Goal: Task Accomplishment & Management: Use online tool/utility

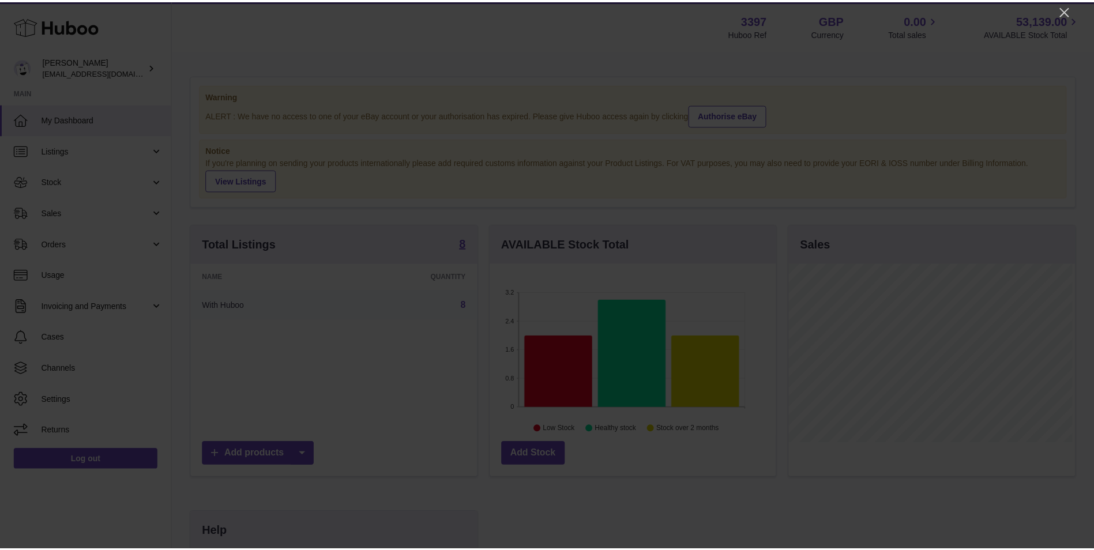
scroll to position [180, 288]
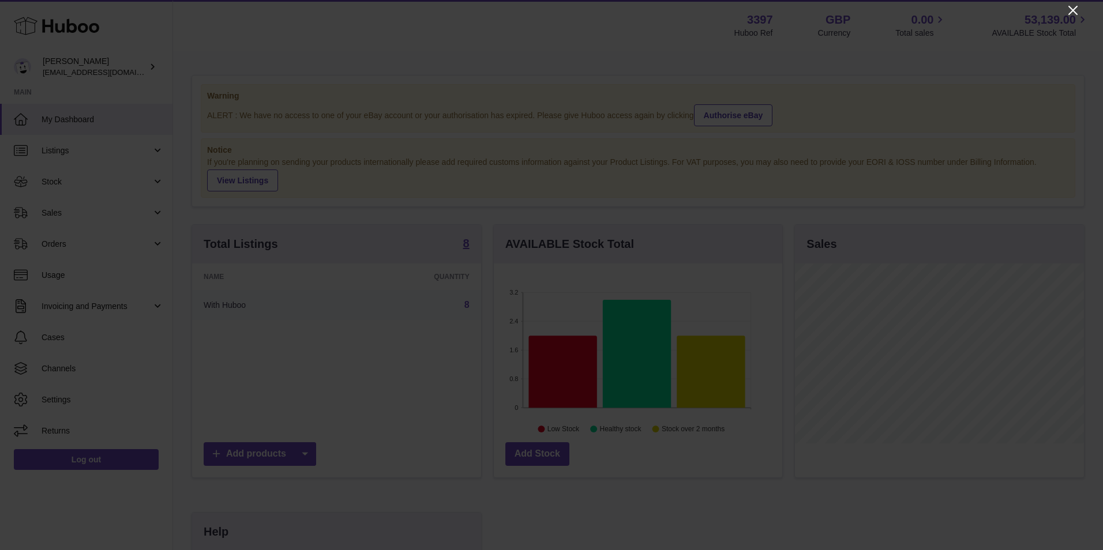
click at [1070, 9] on icon "Close" at bounding box center [1073, 10] width 14 height 14
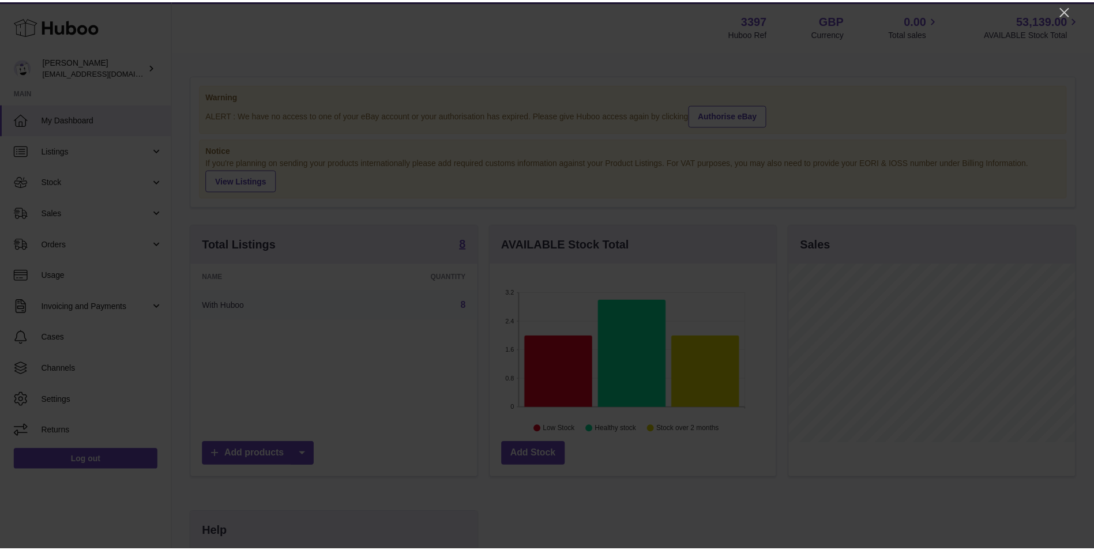
scroll to position [576656, 576550]
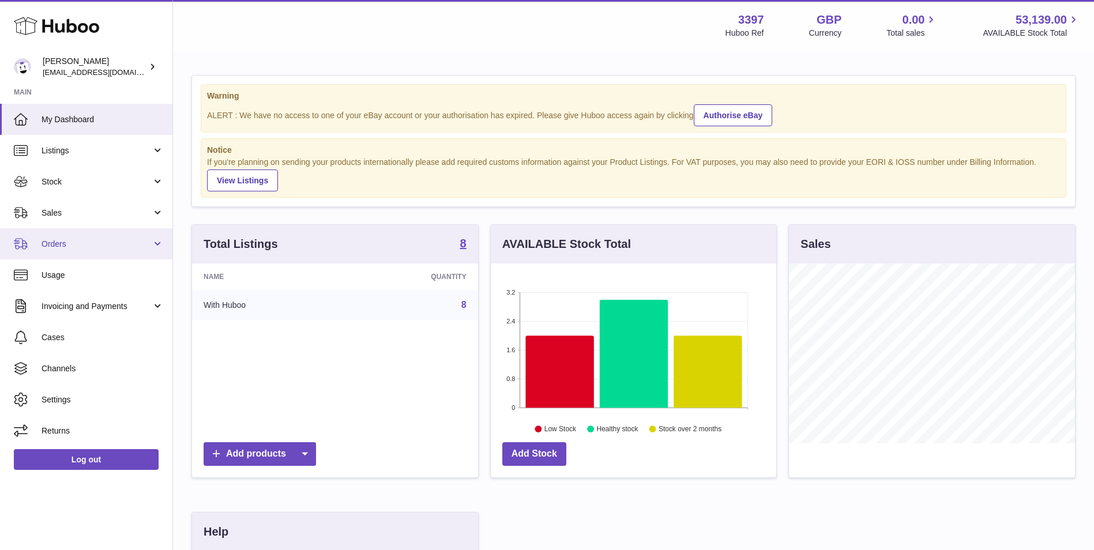
click at [67, 232] on link "Orders" at bounding box center [86, 243] width 172 height 31
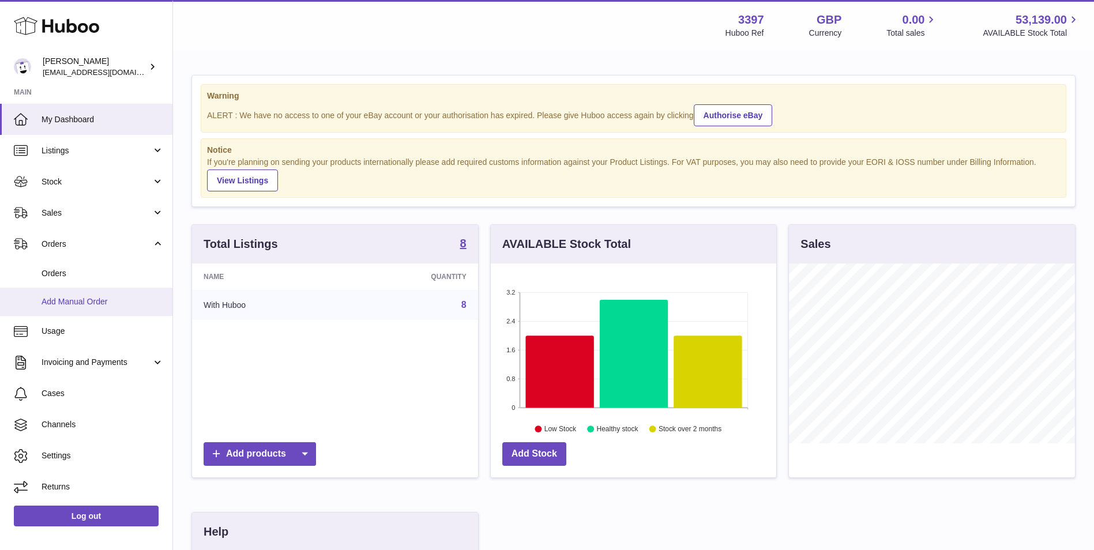
click at [65, 302] on span "Add Manual Order" at bounding box center [103, 301] width 122 height 11
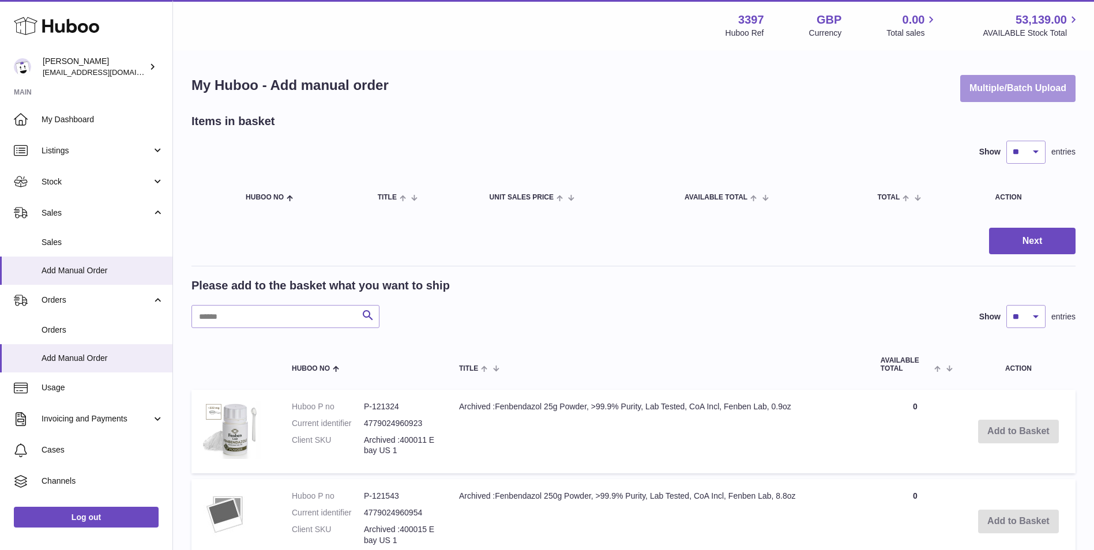
click at [1003, 94] on button "Multiple/Batch Upload" at bounding box center [1017, 88] width 115 height 27
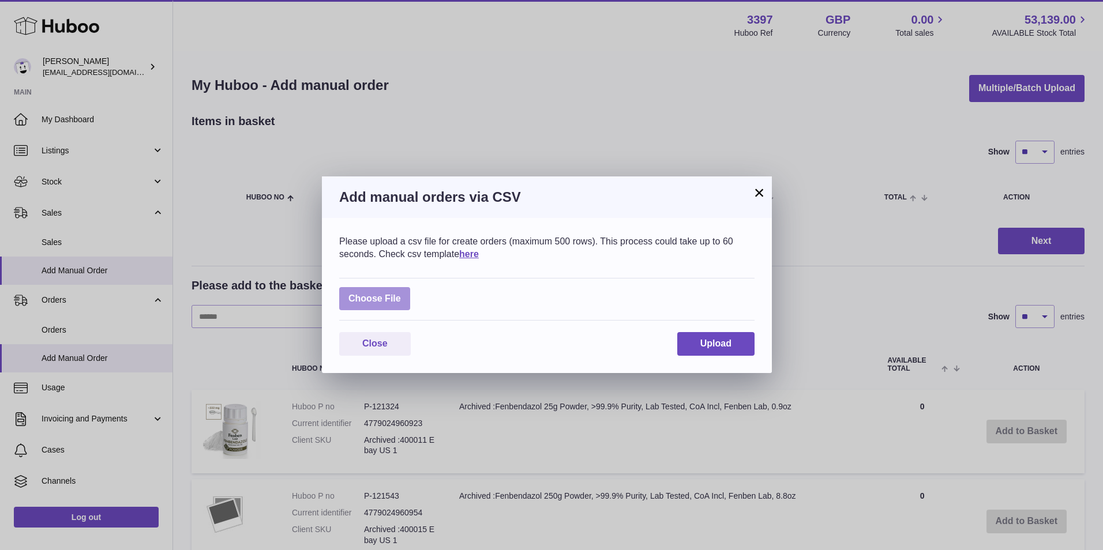
click at [359, 301] on label at bounding box center [374, 299] width 71 height 24
click at [401, 294] on input "file" at bounding box center [401, 293] width 1 height 1
type input "**********"
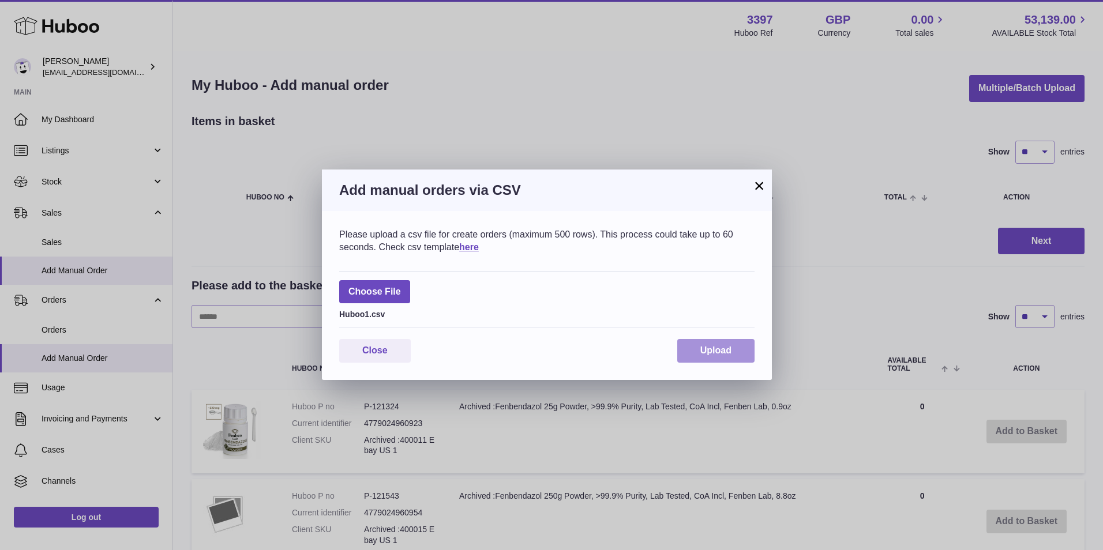
click at [727, 349] on span "Upload" at bounding box center [715, 351] width 31 height 10
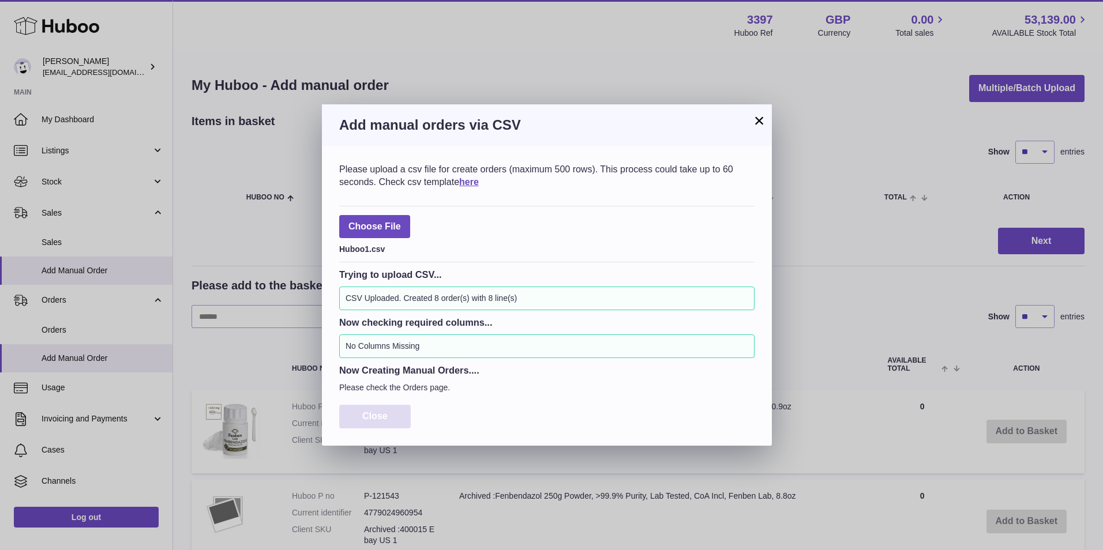
click at [393, 414] on button "Close" at bounding box center [375, 417] width 72 height 24
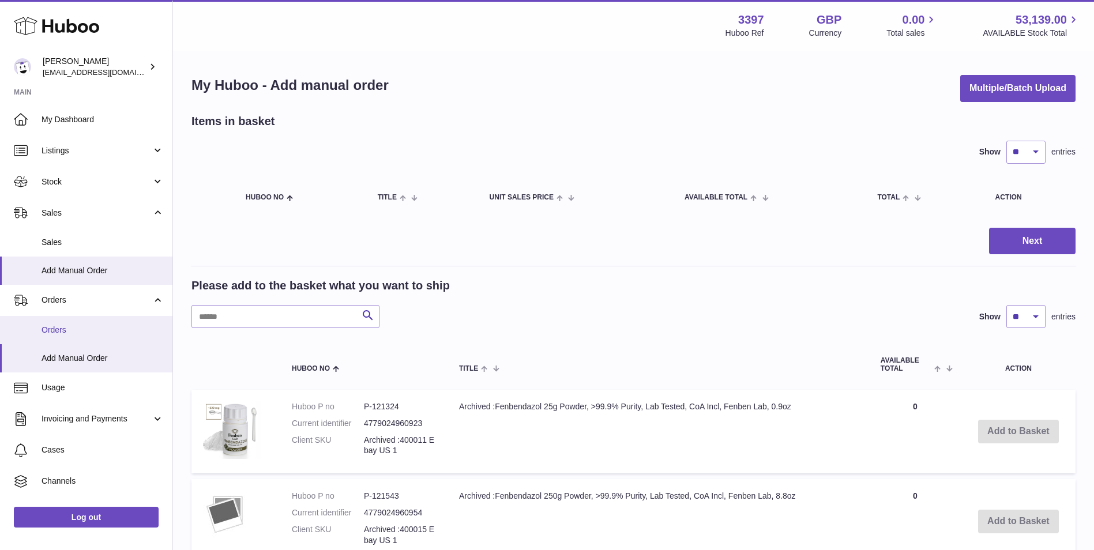
drag, startPoint x: 74, startPoint y: 331, endPoint x: 89, endPoint y: 335, distance: 15.4
click at [74, 331] on span "Orders" at bounding box center [103, 330] width 122 height 11
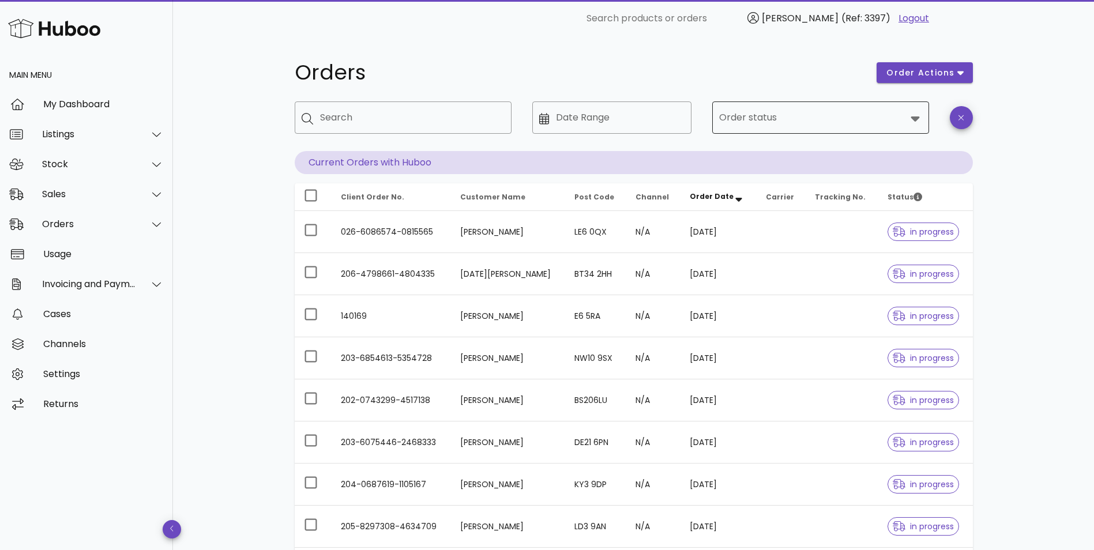
click at [842, 112] on input "Order status" at bounding box center [812, 117] width 187 height 18
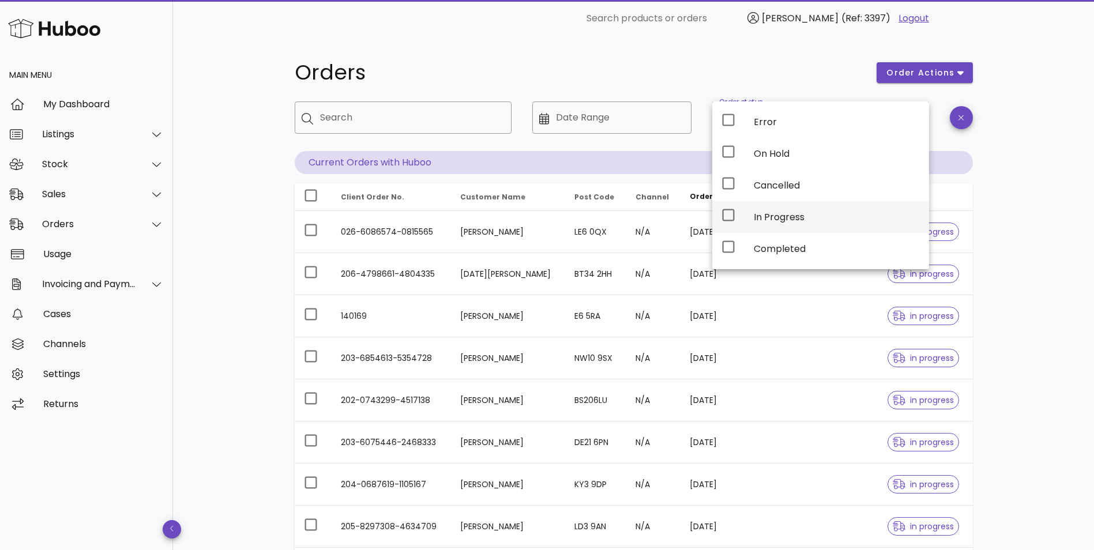
click at [794, 214] on div "In Progress" at bounding box center [837, 217] width 166 height 11
